Goal: Transaction & Acquisition: Purchase product/service

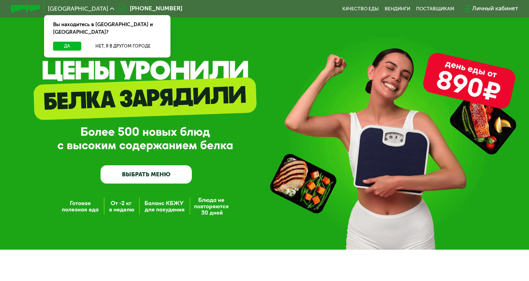
click at [171, 165] on link "ВЫБРАТЬ МЕНЮ" at bounding box center [147, 174] width 92 height 18
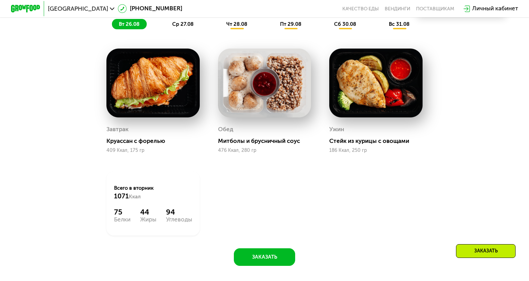
scroll to position [424, 0]
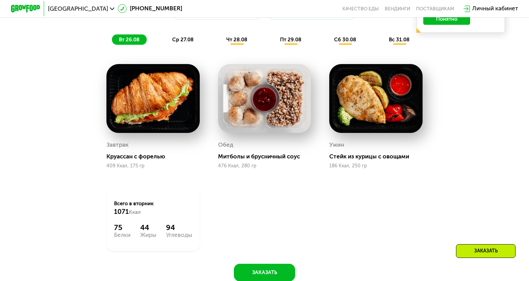
click at [225, 111] on img at bounding box center [264, 98] width 93 height 69
click at [279, 112] on img at bounding box center [264, 98] width 93 height 69
click at [343, 117] on img at bounding box center [376, 98] width 93 height 69
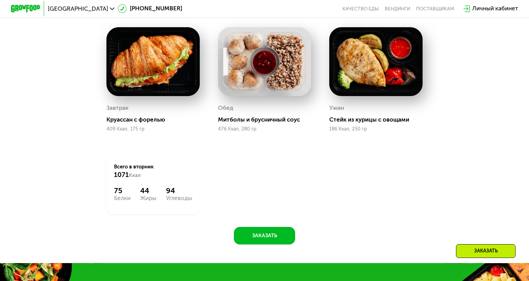
scroll to position [458, 0]
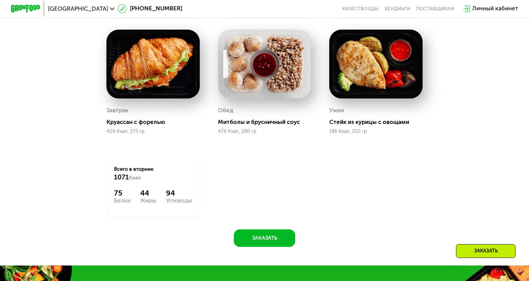
click at [139, 106] on div "Завтрак" at bounding box center [153, 110] width 93 height 11
click at [146, 81] on img at bounding box center [153, 64] width 93 height 69
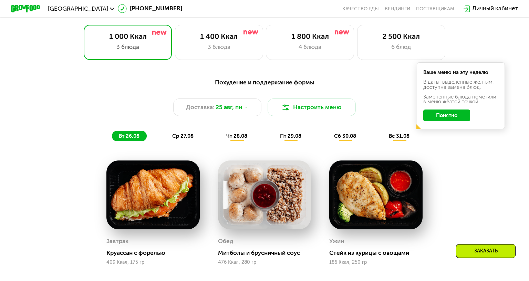
scroll to position [321, 0]
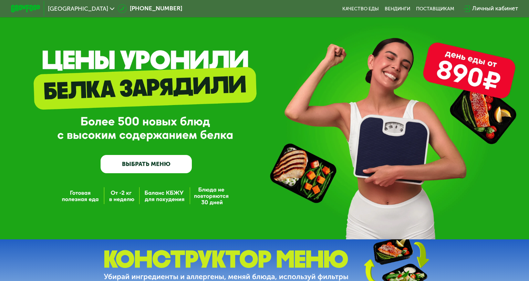
click at [142, 159] on link "ВЫБРАТЬ МЕНЮ" at bounding box center [147, 164] width 92 height 18
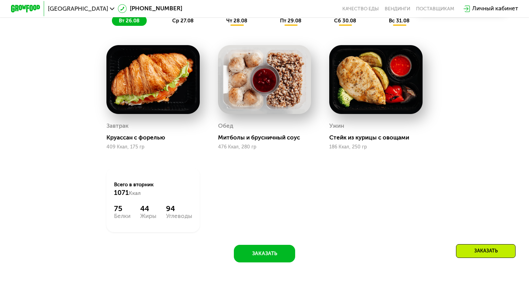
scroll to position [448, 0]
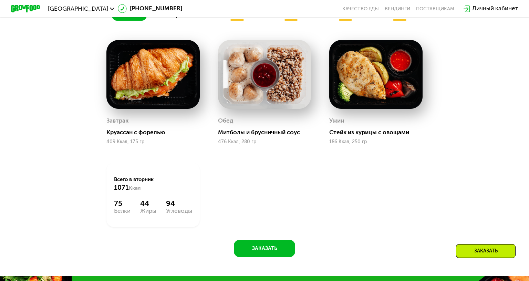
click at [145, 92] on img at bounding box center [153, 74] width 93 height 69
click at [134, 141] on div "409 Ккал, 175 гр" at bounding box center [153, 142] width 93 height 6
